Goal: Task Accomplishment & Management: Manage account settings

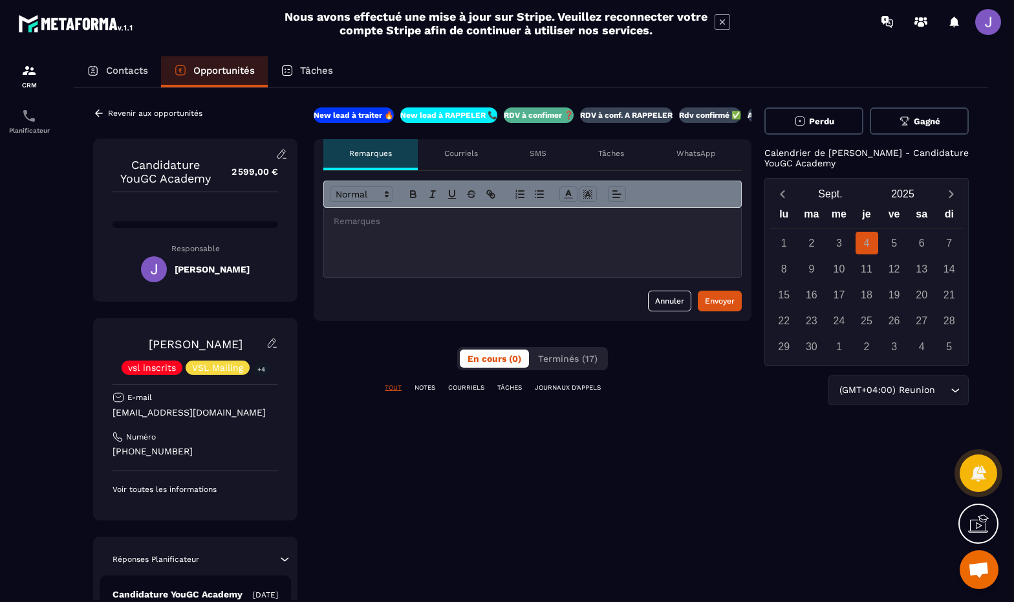
scroll to position [0, 9]
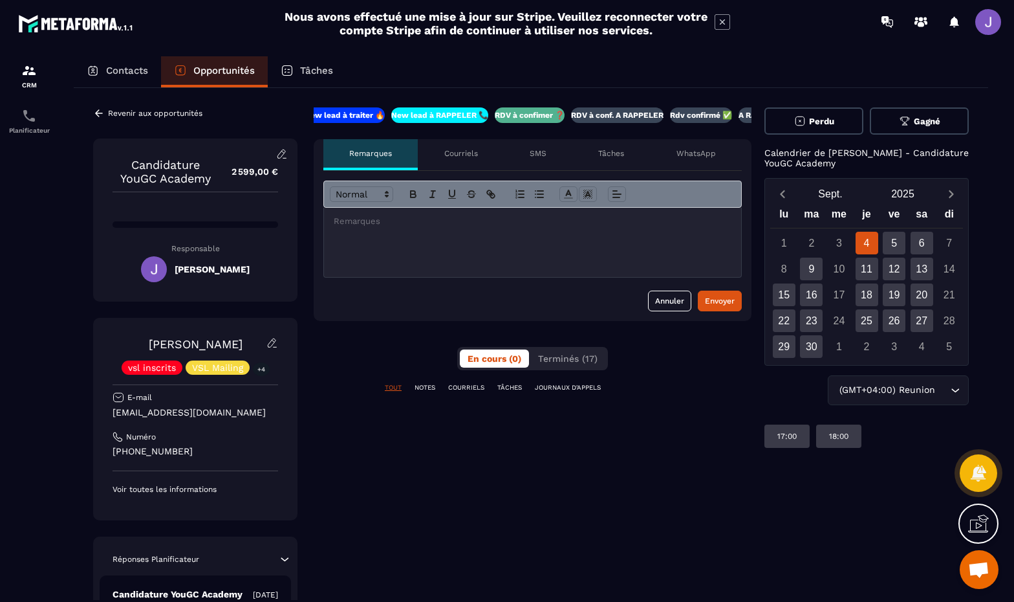
click at [849, 128] on button "Perdu" at bounding box center [814, 120] width 99 height 27
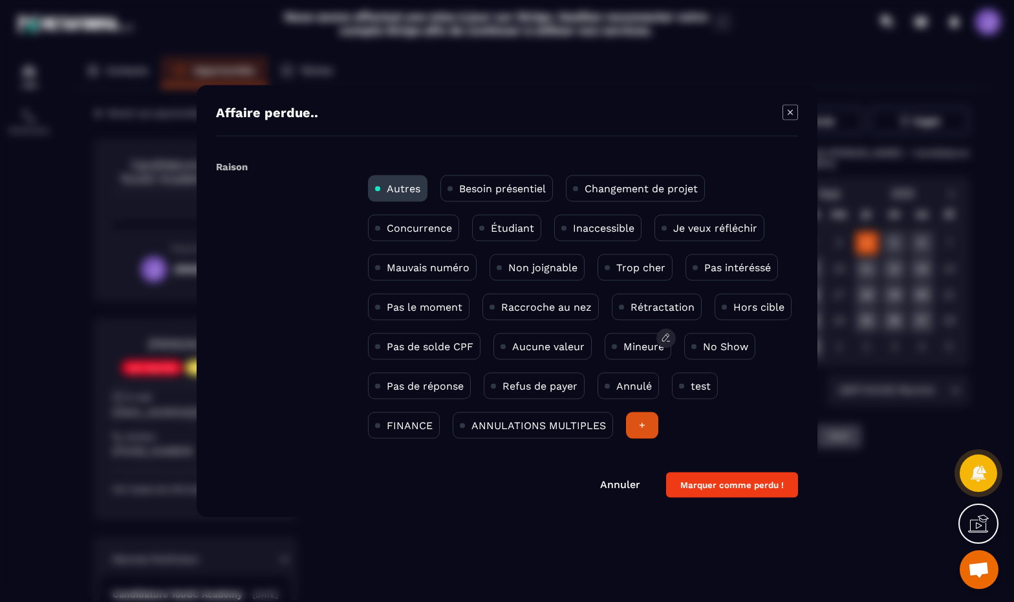
click at [638, 347] on p "Mineure" at bounding box center [644, 346] width 41 height 12
click at [756, 486] on button "Marquer comme perdu !" at bounding box center [732, 484] width 132 height 25
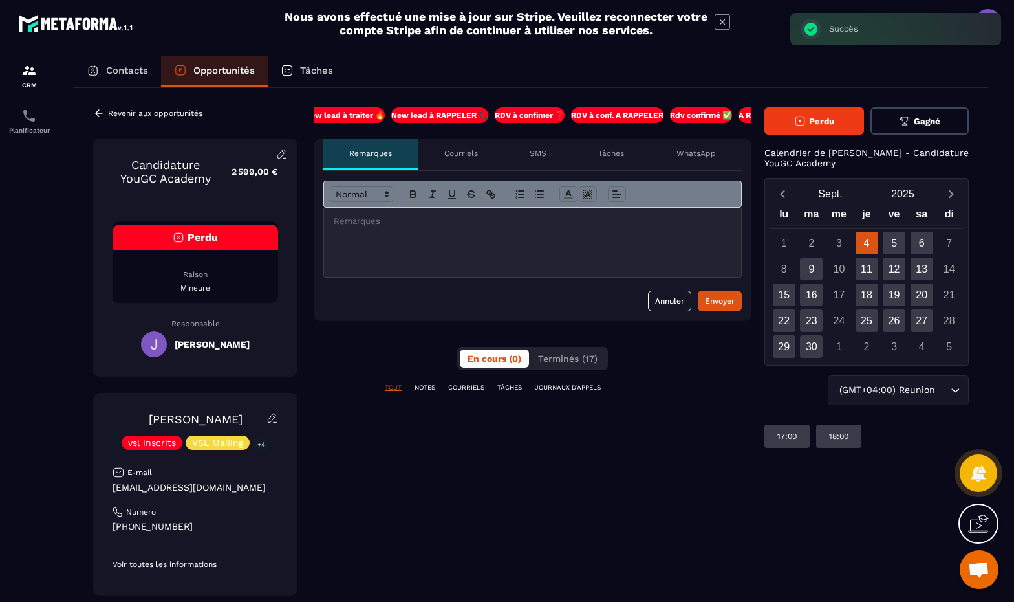
click at [232, 66] on p "Opportunités" at bounding box center [223, 71] width 61 height 12
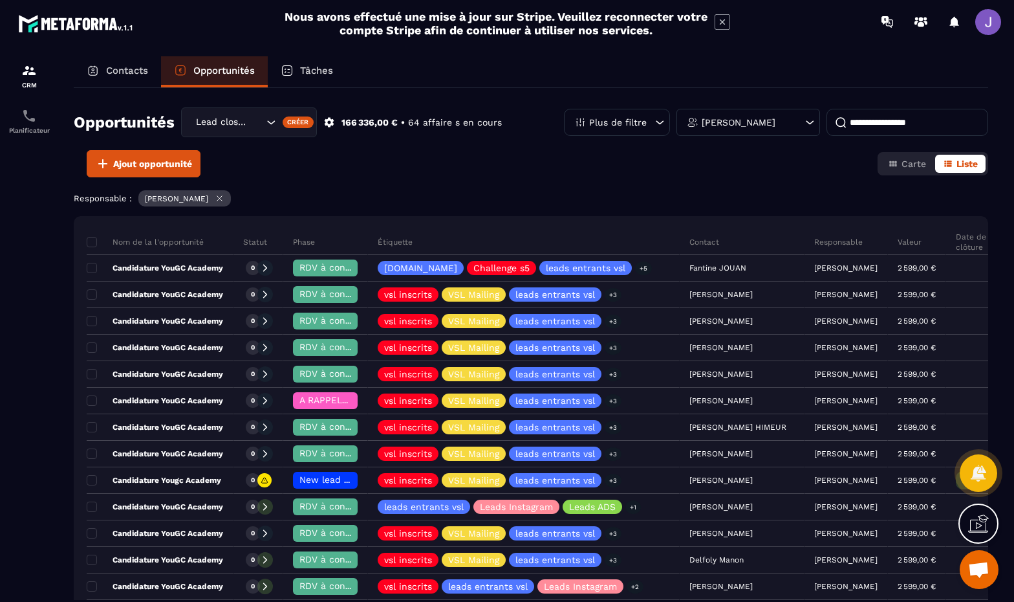
click at [134, 78] on div "Contacts" at bounding box center [117, 71] width 87 height 31
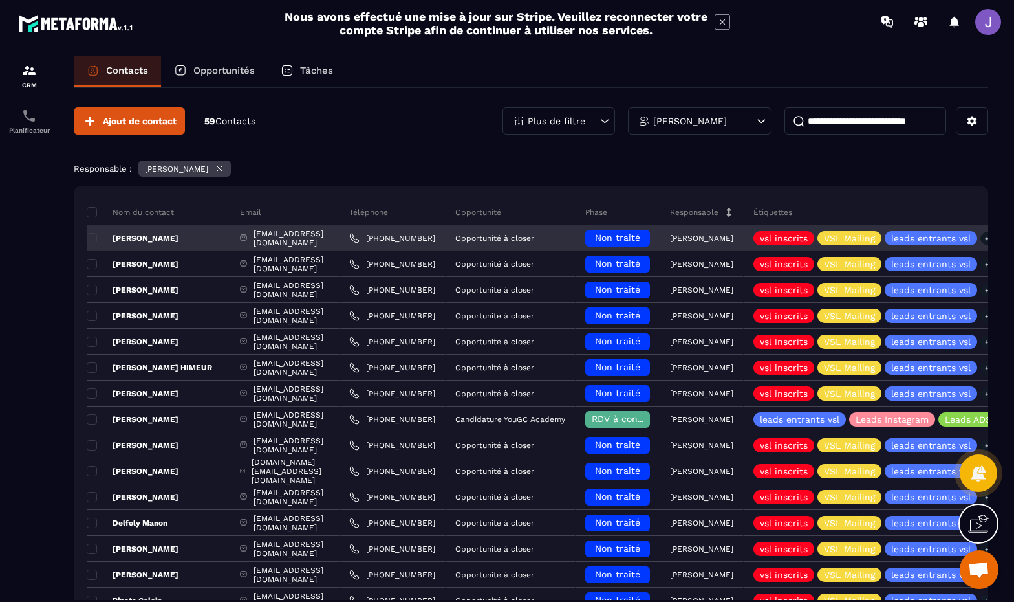
click at [156, 239] on p "[PERSON_NAME]" at bounding box center [133, 238] width 92 height 10
